Goal: Find specific page/section: Find specific page/section

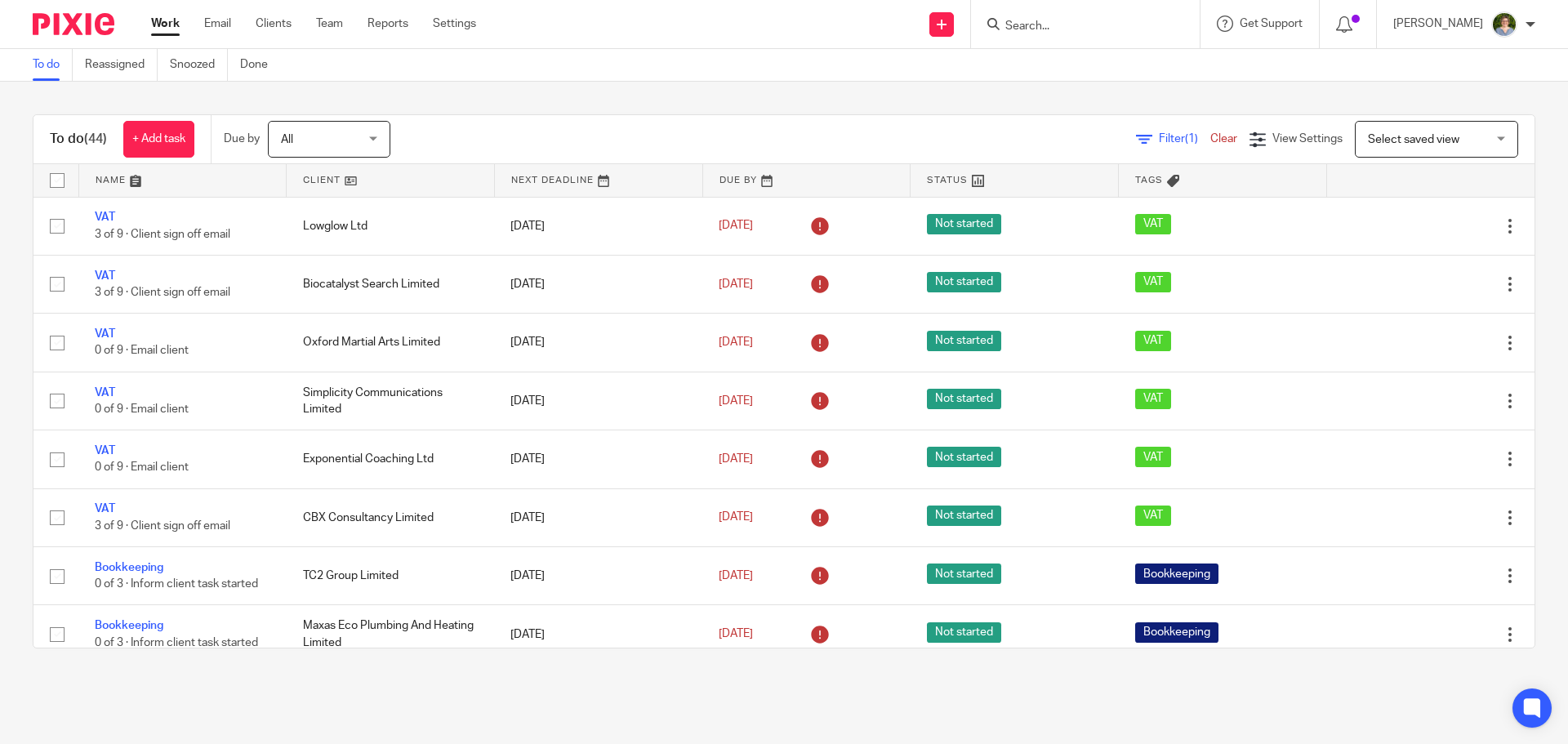
click at [1102, 25] on input "Search" at bounding box center [1077, 27] width 147 height 14
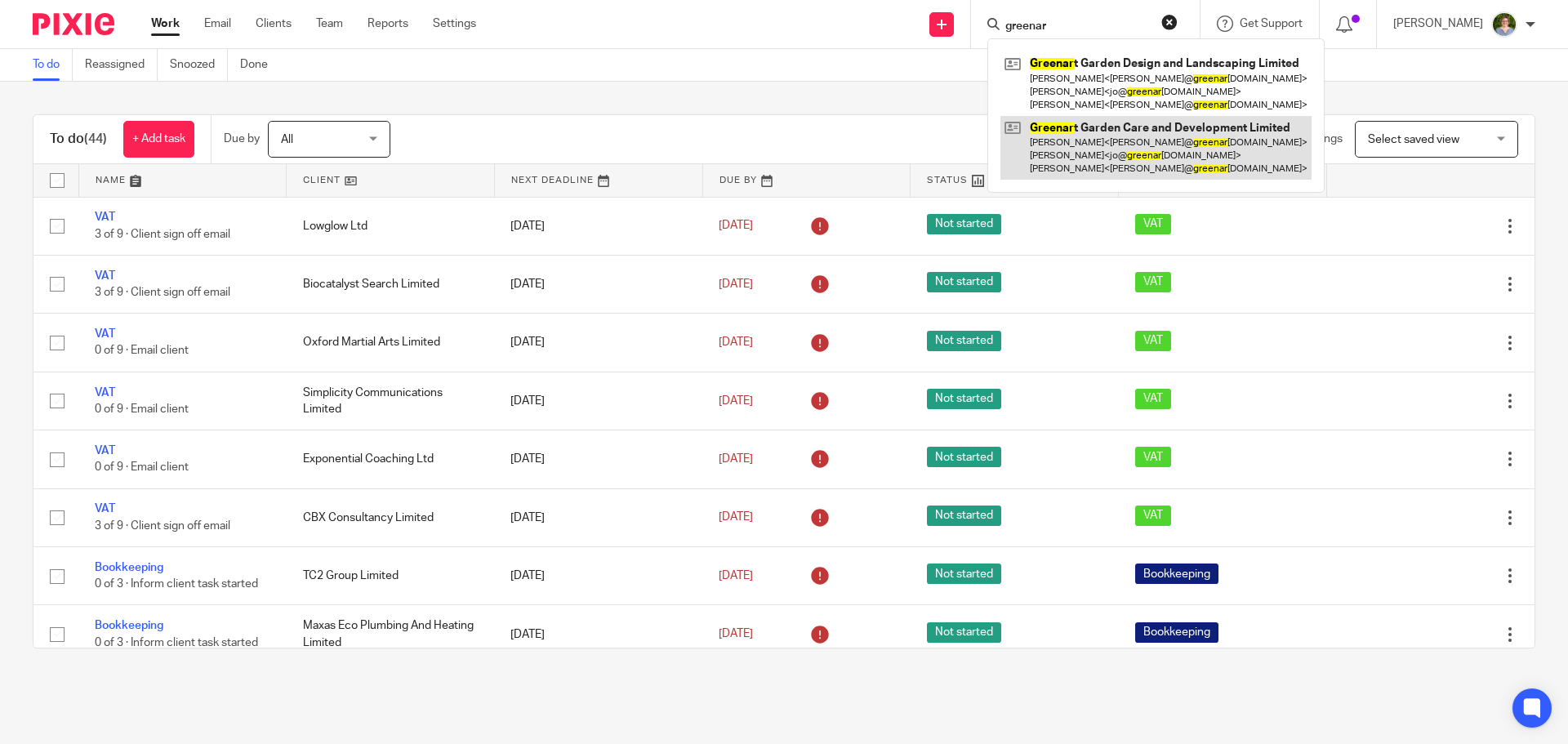
type input "greenar"
click at [1184, 130] on link at bounding box center [1156, 148] width 311 height 65
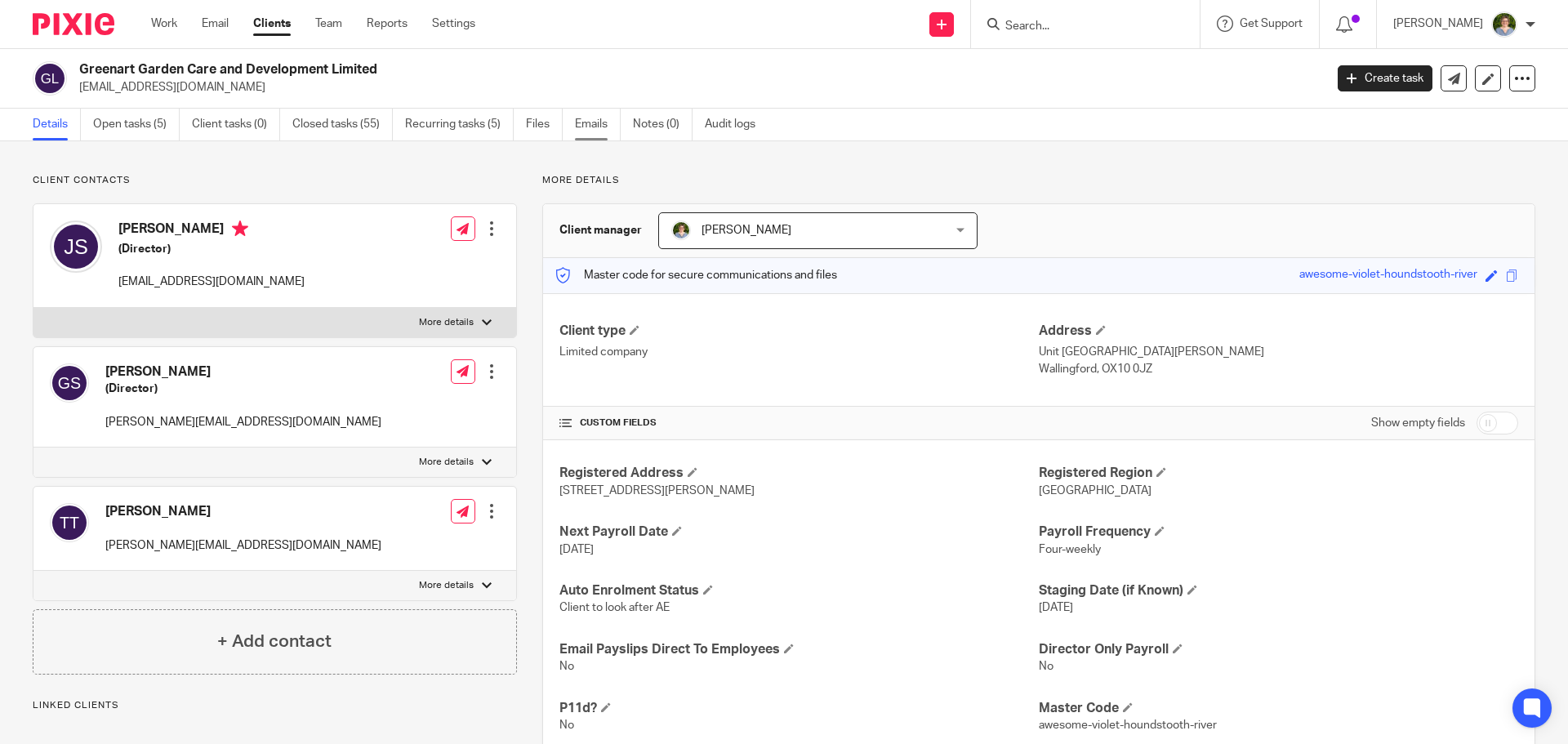
click at [587, 118] on link "Emails" at bounding box center [598, 125] width 46 height 32
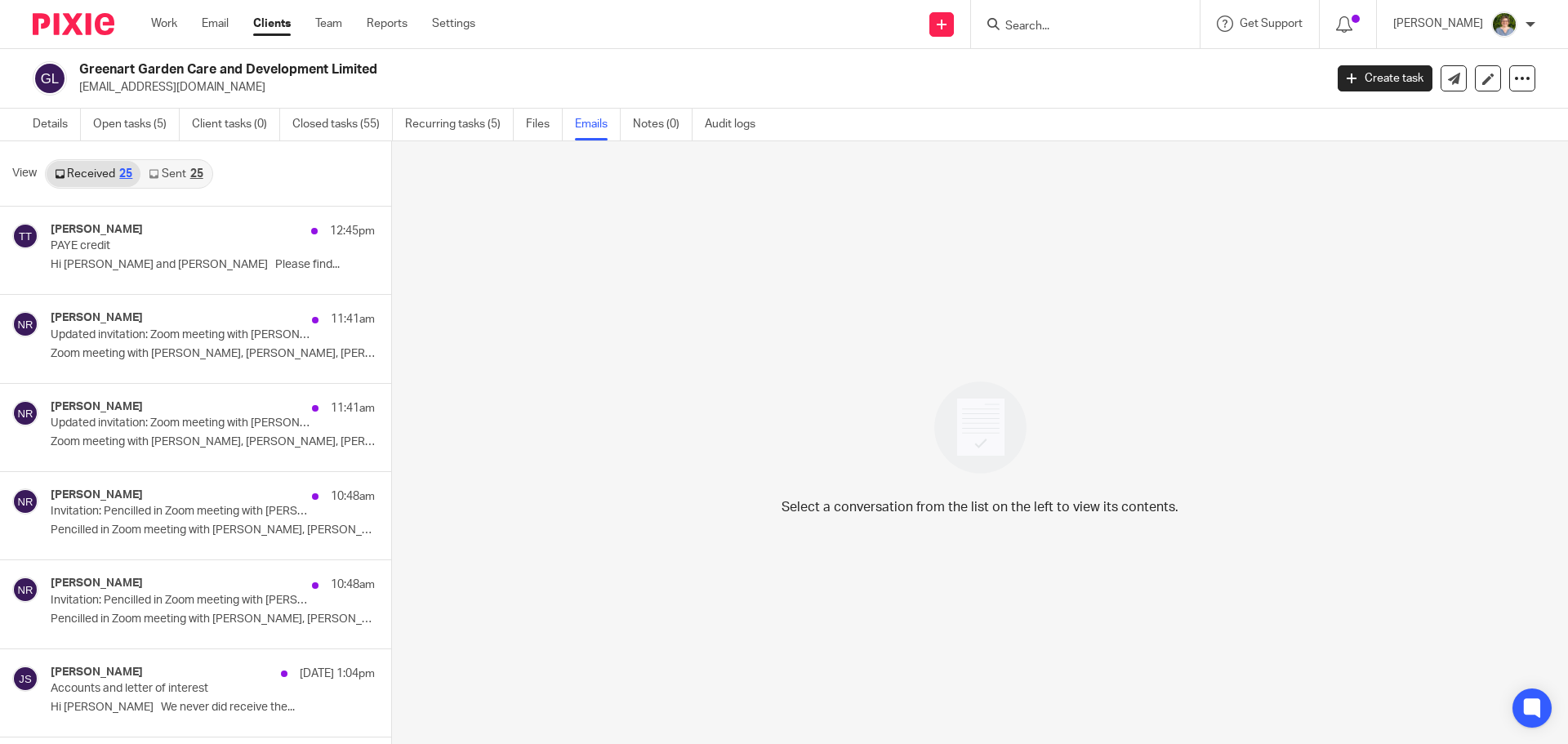
click at [162, 178] on link "Sent 25" at bounding box center [176, 174] width 70 height 26
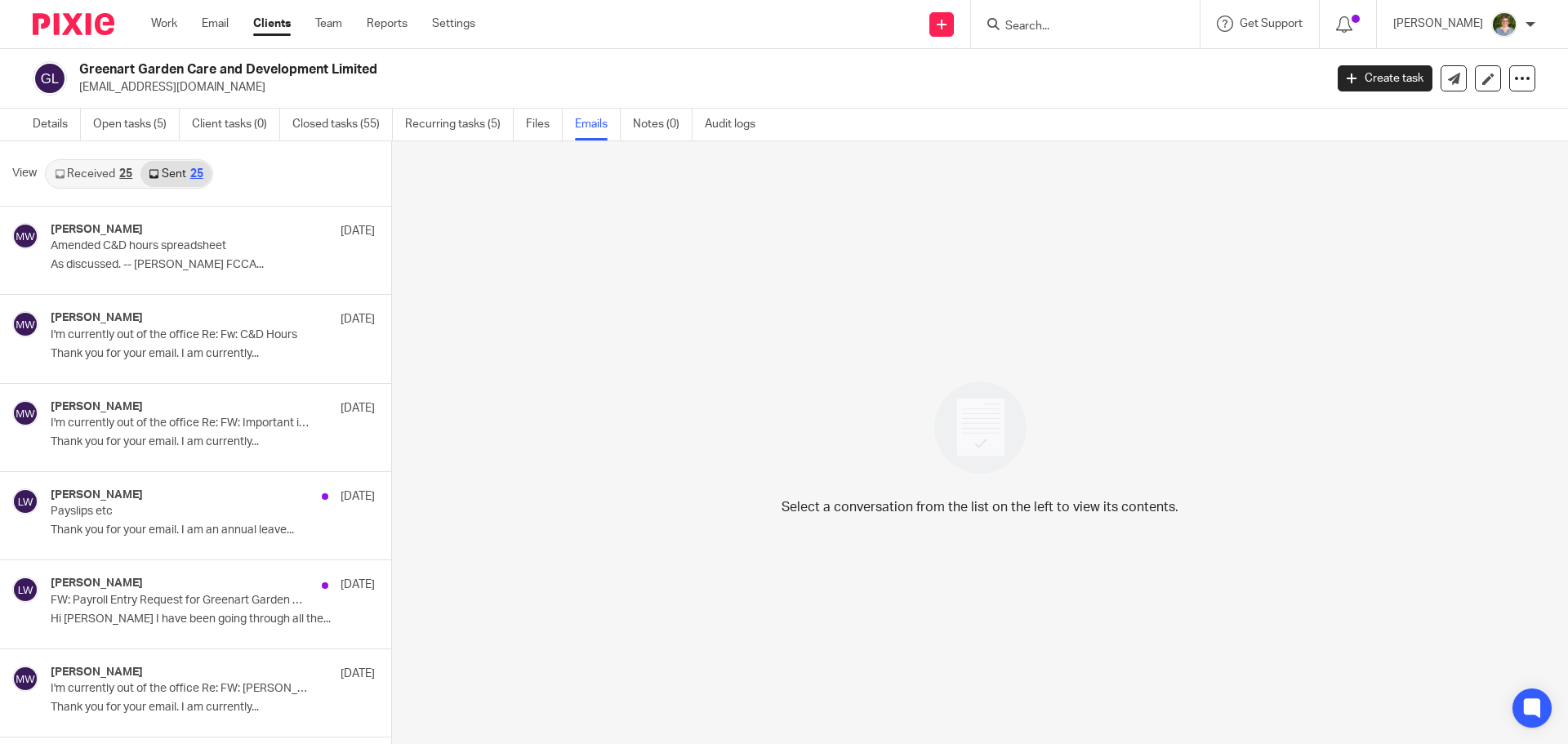
scroll to position [3, 0]
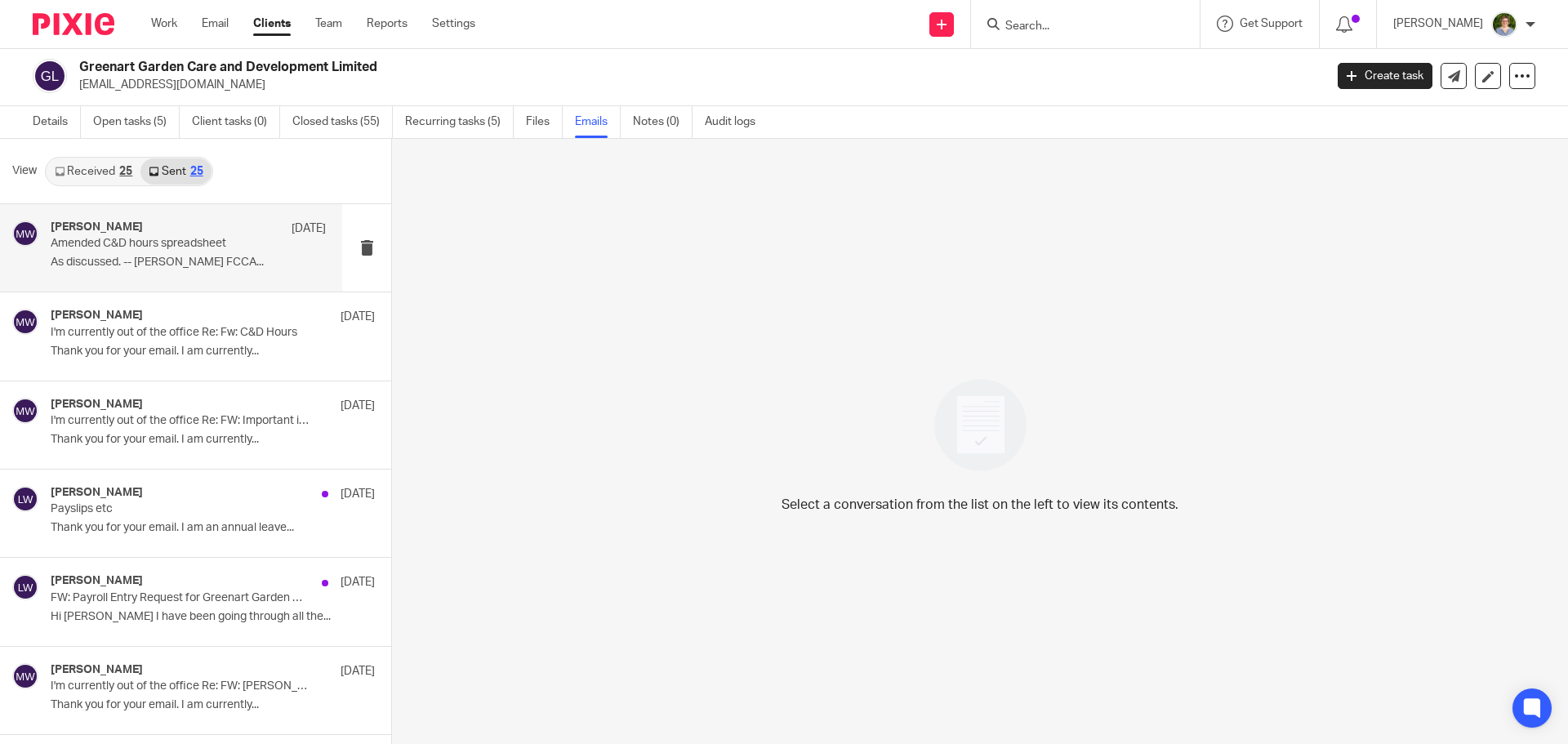
click at [200, 247] on p "Amended C&D hours spreadsheet" at bounding box center [161, 243] width 220 height 13
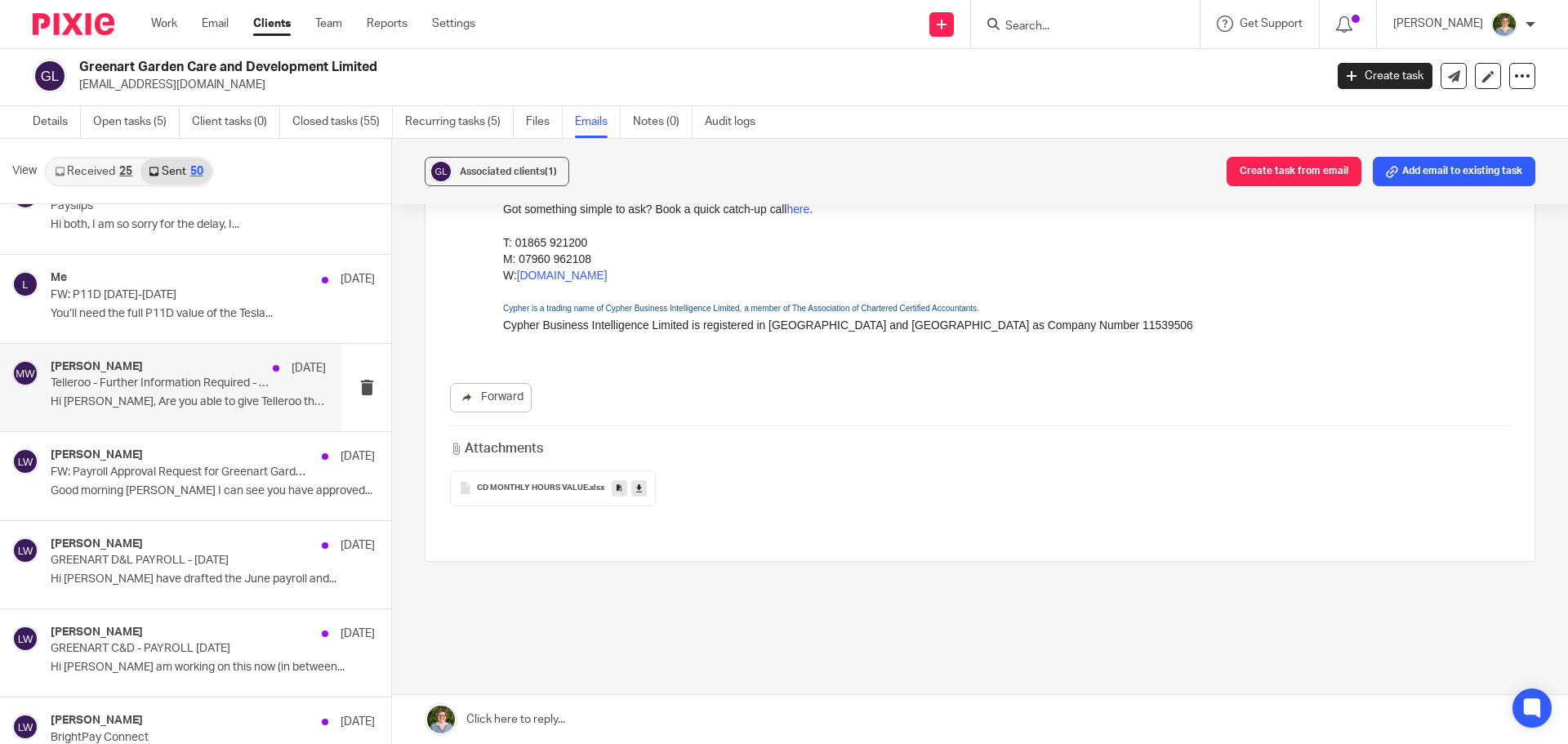
scroll to position [2625, 0]
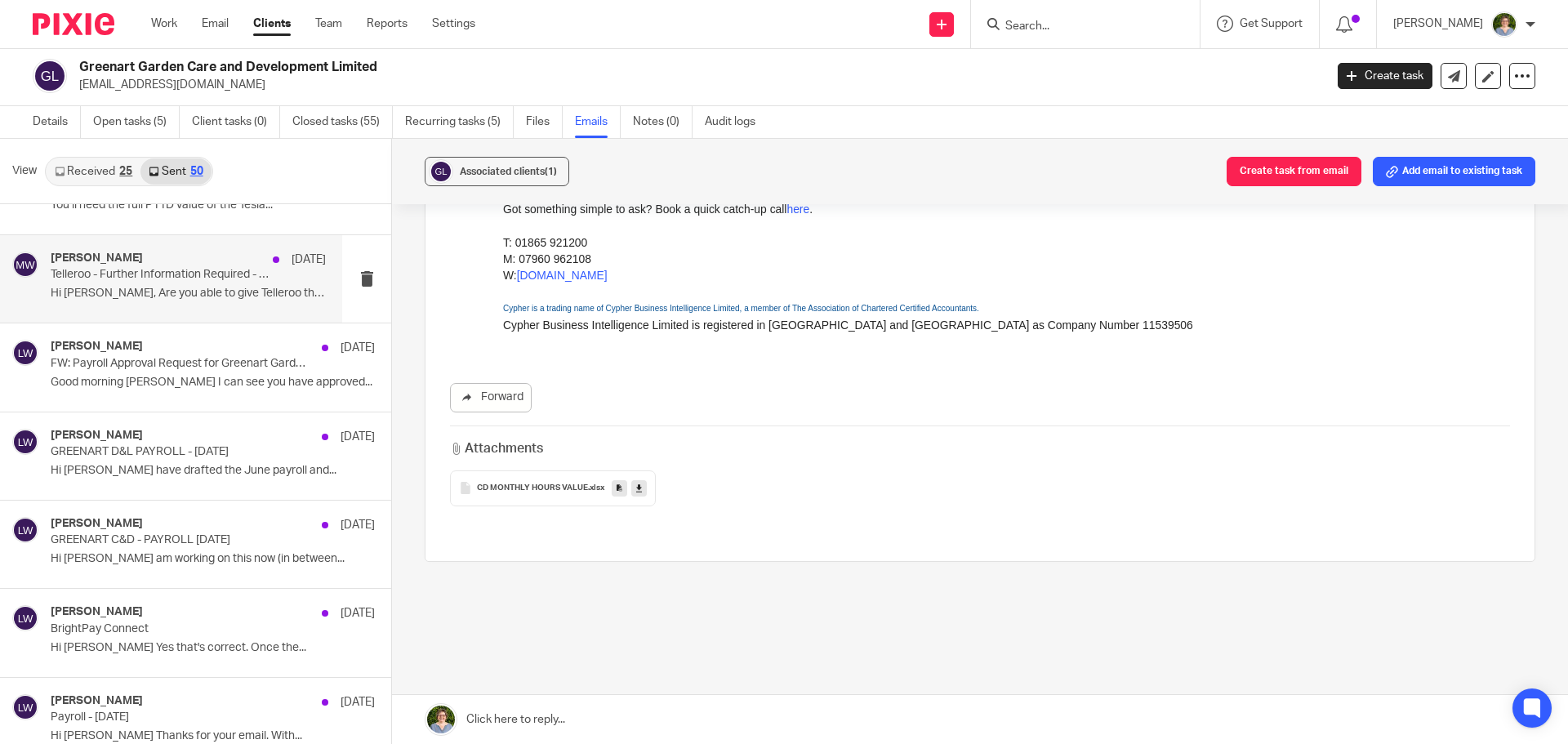
click at [217, 292] on p "Hi [PERSON_NAME], Are you able to give Telleroo the..." at bounding box center [188, 293] width 275 height 13
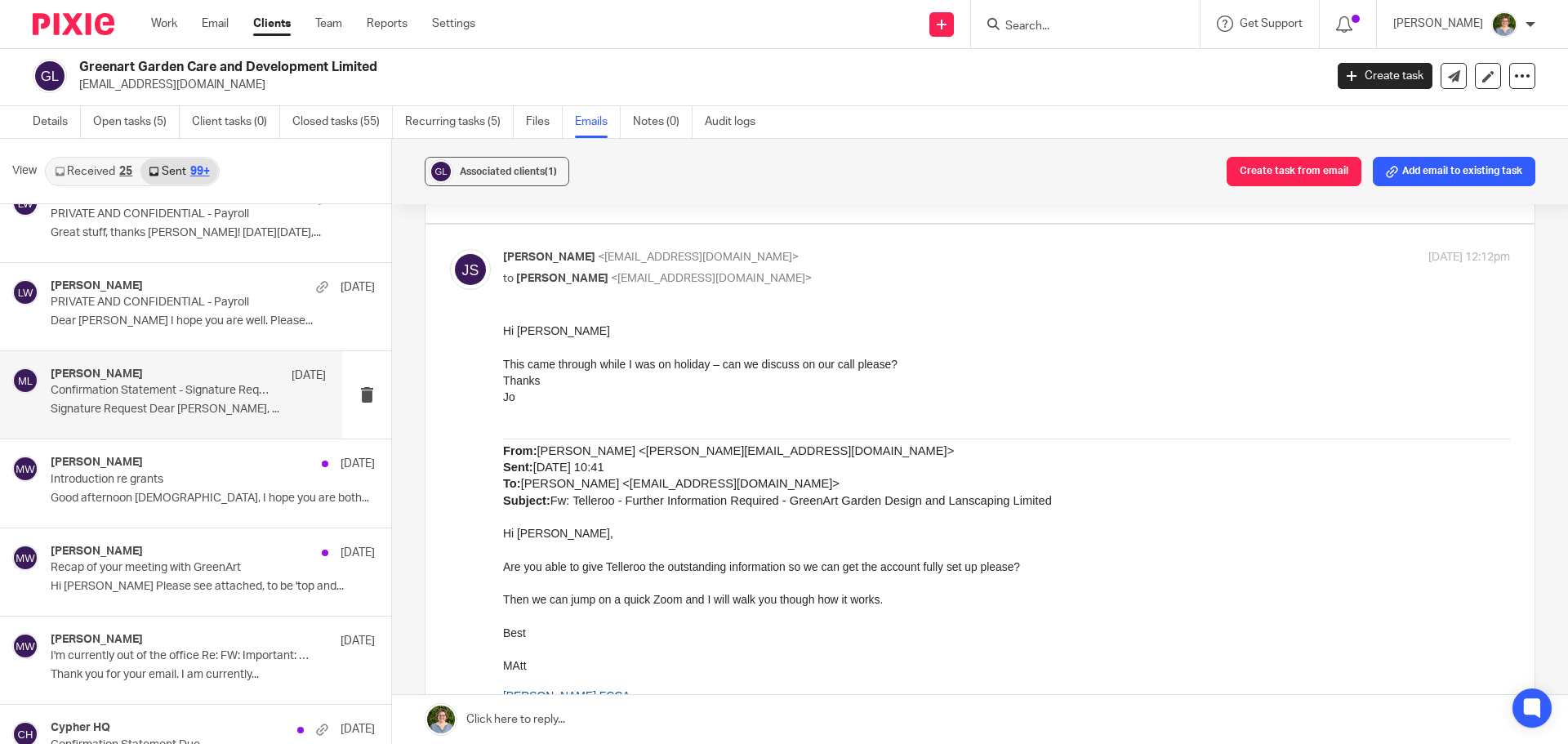
scroll to position [9598, 0]
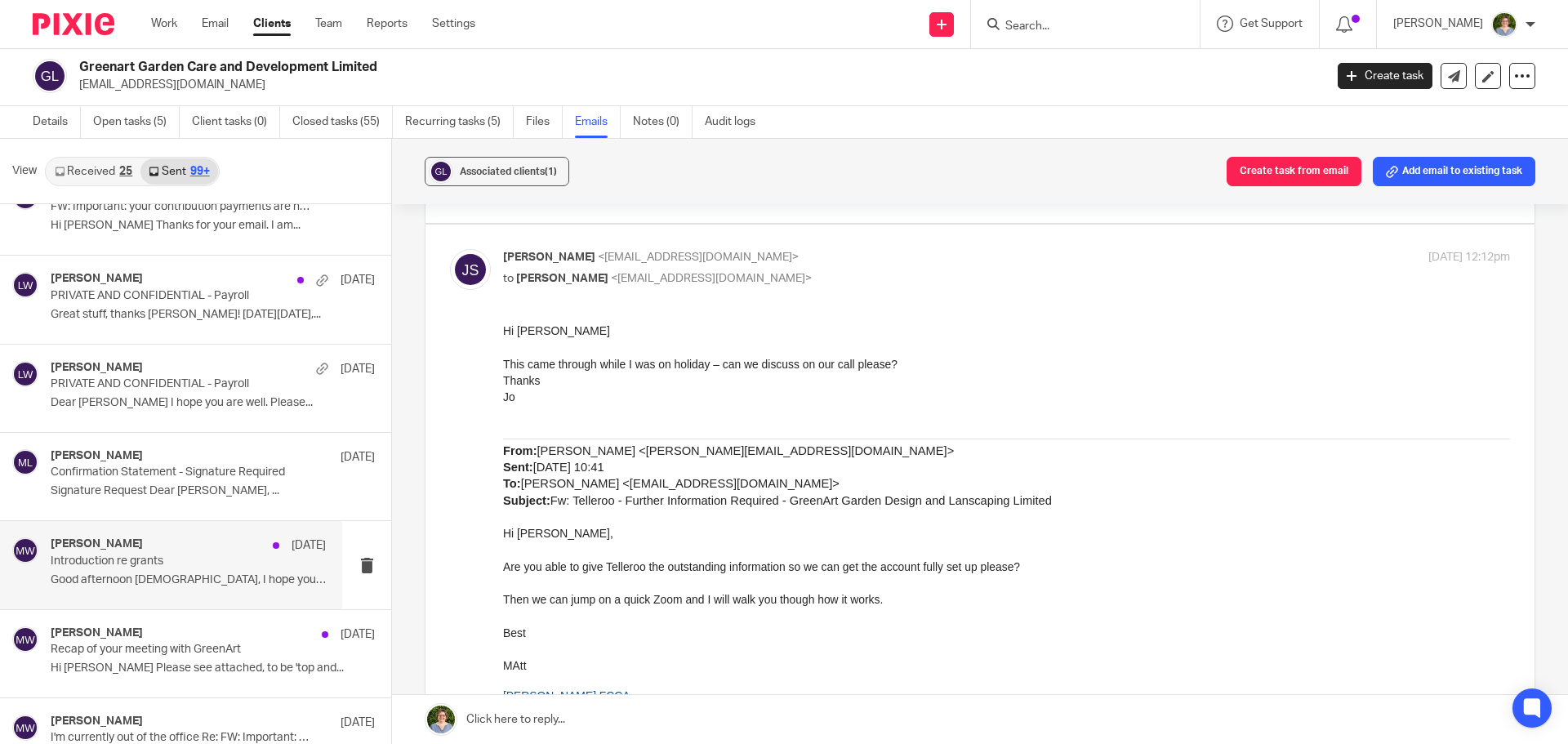
click at [186, 542] on div "[PERSON_NAME] [DATE]" at bounding box center [188, 546] width 275 height 16
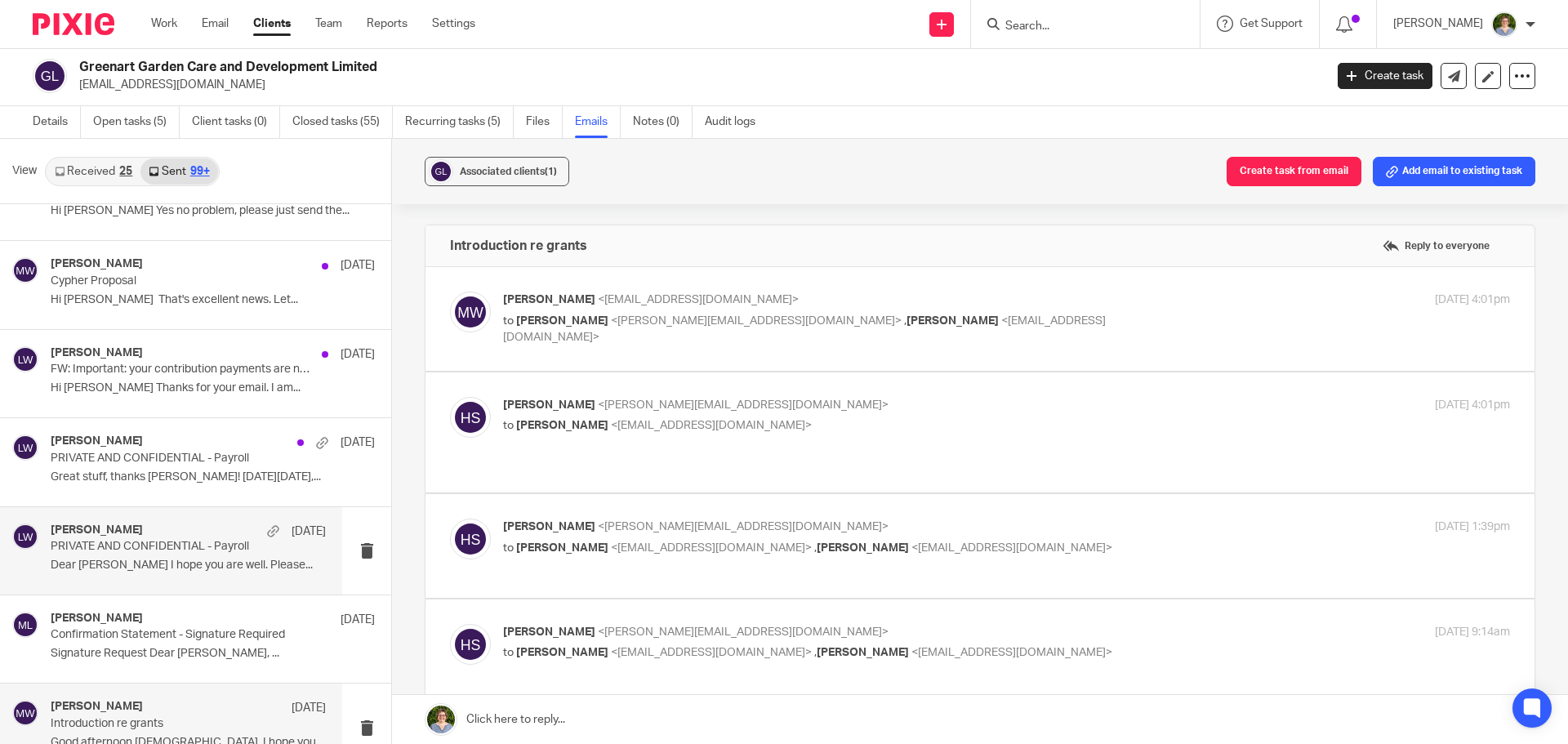
scroll to position [9434, 0]
